Goal: Download file/media

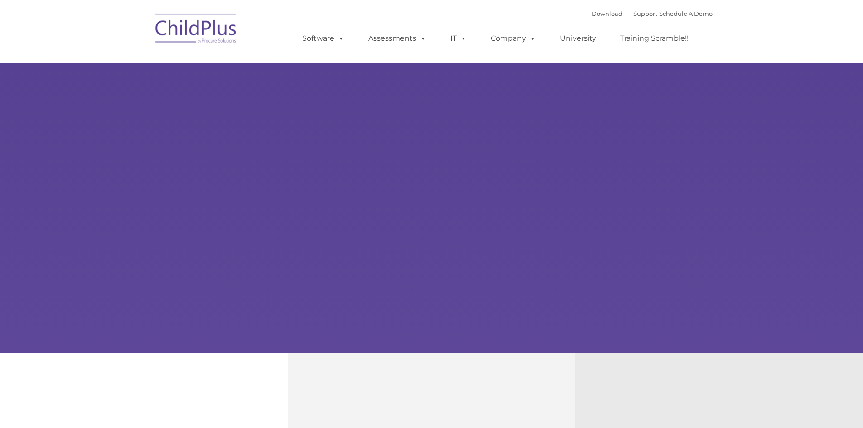
select select "MEDIUM"
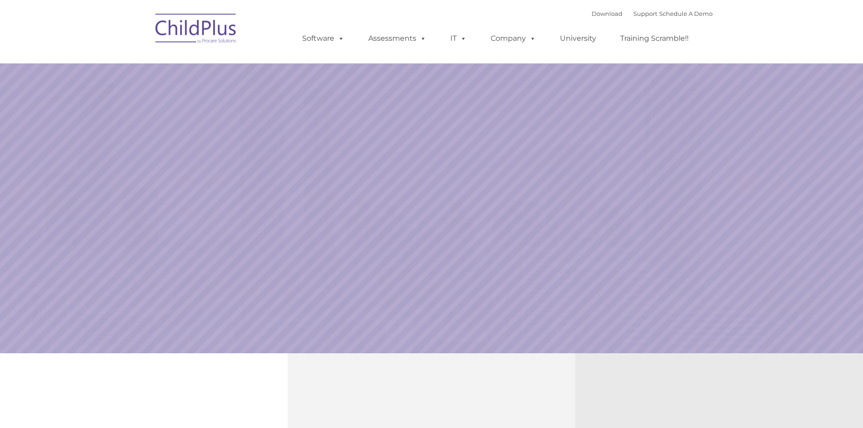
select select "MEDIUM"
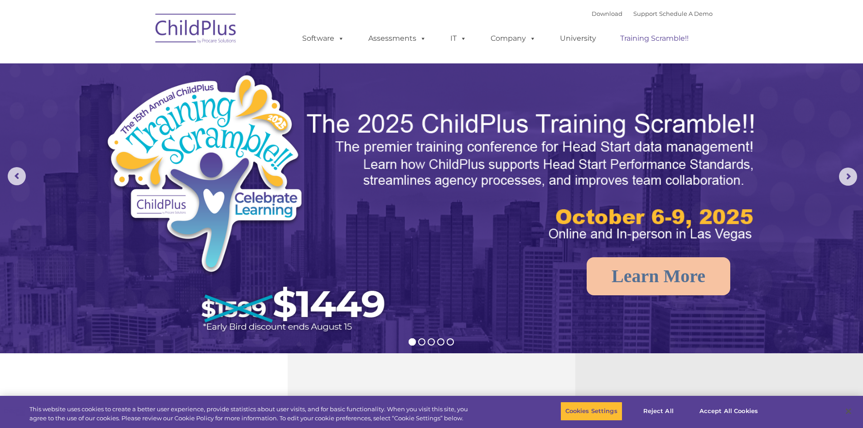
click at [680, 46] on link "Training Scramble!!" at bounding box center [654, 38] width 87 height 18
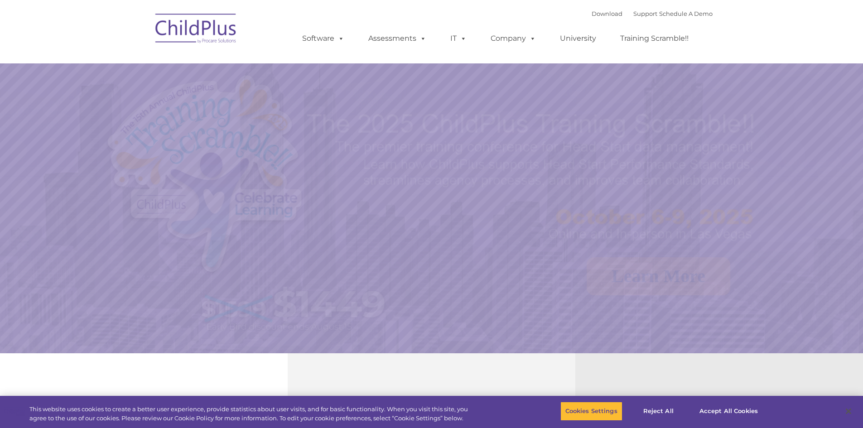
select select "MEDIUM"
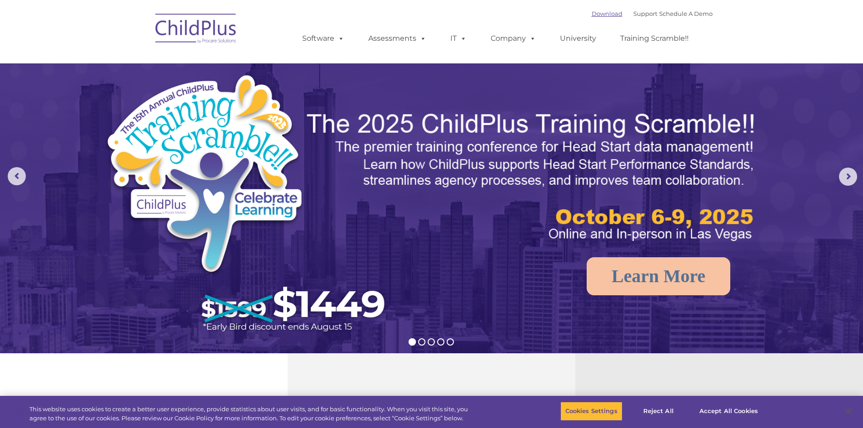
click at [592, 11] on link "Download" at bounding box center [606, 13] width 31 height 7
